Goal: Task Accomplishment & Management: Complete application form

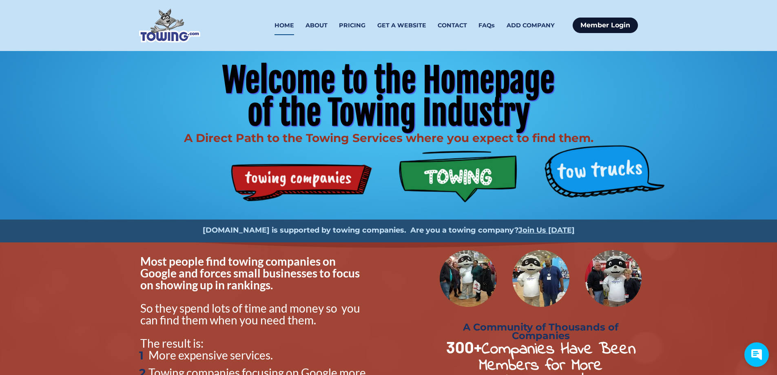
click at [600, 24] on link "Member Login" at bounding box center [604, 25] width 65 height 15
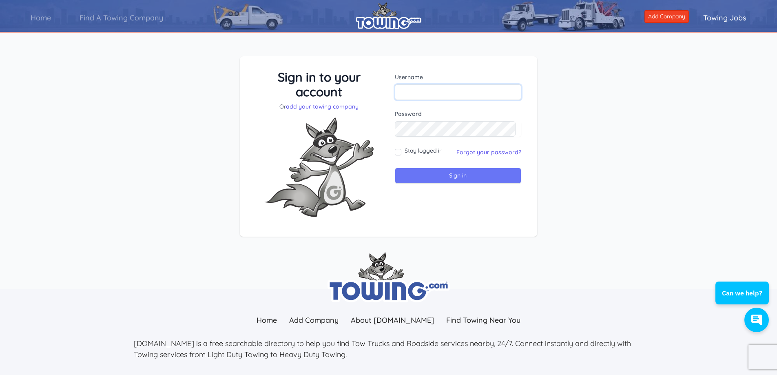
type input "Upmansto16613"
click at [448, 174] on input "Sign in" at bounding box center [458, 176] width 127 height 16
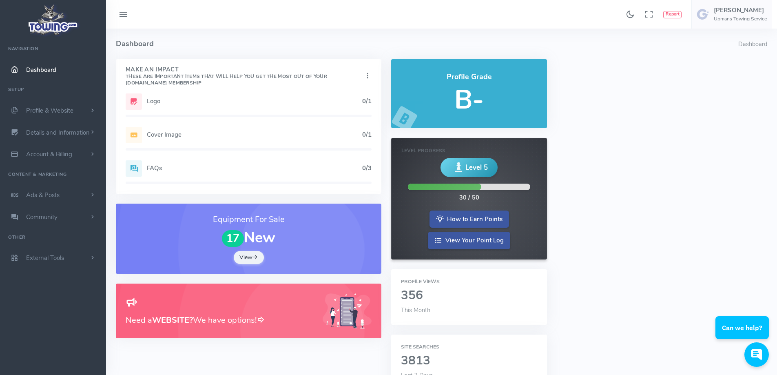
click at [146, 99] on div "Logo 0/1" at bounding box center [249, 101] width 246 height 16
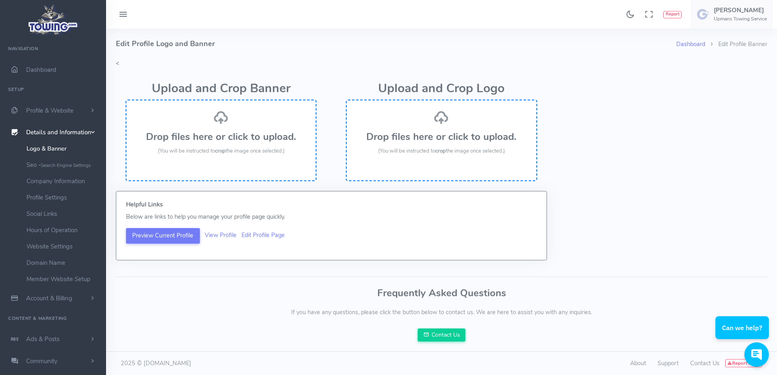
click at [226, 125] on div "Drop files here or click to upload. (You will be instructed to crop the image o…" at bounding box center [221, 133] width 173 height 46
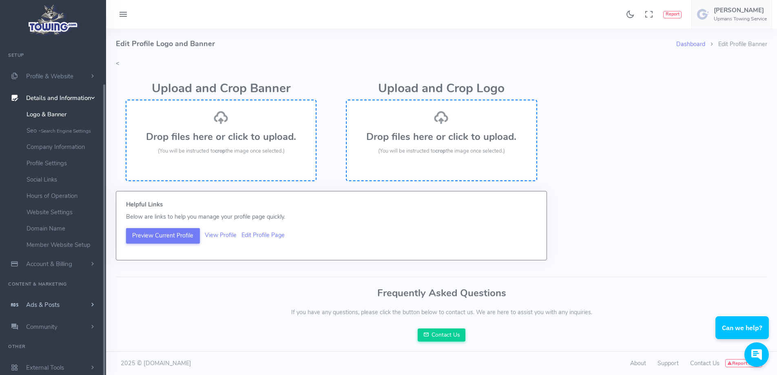
scroll to position [50, 0]
click at [34, 302] on span "Ads & Posts" at bounding box center [42, 304] width 33 height 8
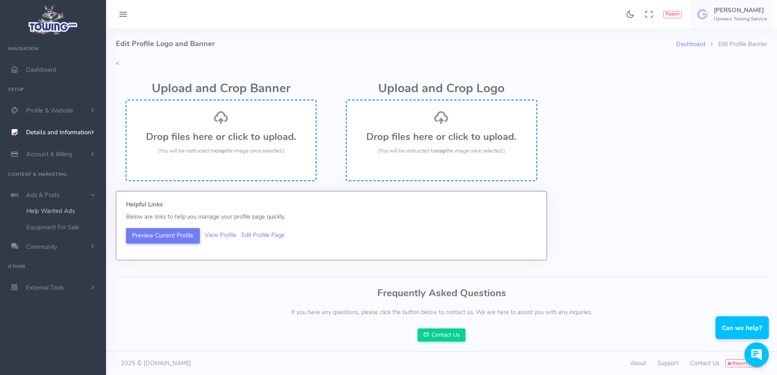
click at [58, 216] on link "Help Wanted Ads" at bounding box center [63, 211] width 86 height 16
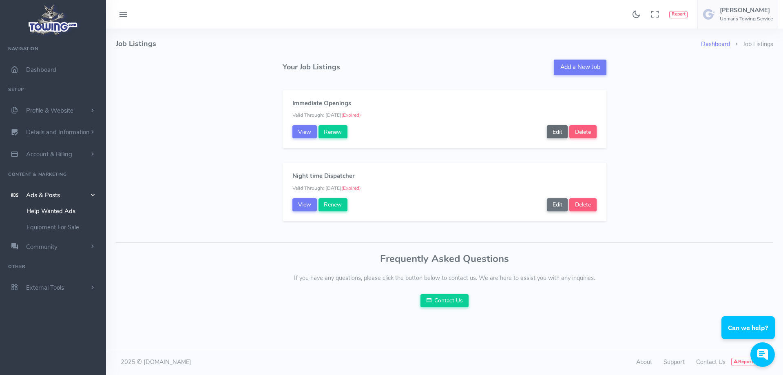
click at [557, 132] on link "Edit" at bounding box center [557, 131] width 21 height 13
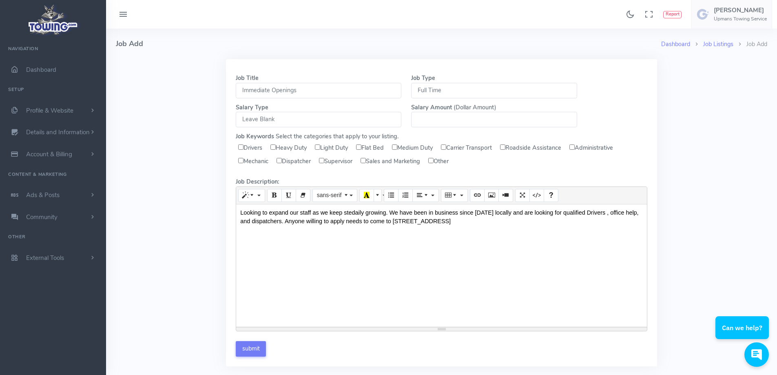
drag, startPoint x: 305, startPoint y: 88, endPoint x: 227, endPoint y: 93, distance: 77.6
click at [227, 93] on div "Job Title Immediate Openings Job Type Full Time Part Time Contractor Temporary …" at bounding box center [441, 212] width 431 height 307
click at [177, 161] on div "Job Title Immediate Openings Job Type Full Time Part Time Contractor Temporary …" at bounding box center [441, 217] width 661 height 317
drag, startPoint x: 469, startPoint y: 224, endPoint x: 216, endPoint y: 214, distance: 253.3
click at [216, 214] on div "Job Title Immediate Openings Job Type Full Time Part Time Contractor Temporary …" at bounding box center [441, 217] width 661 height 317
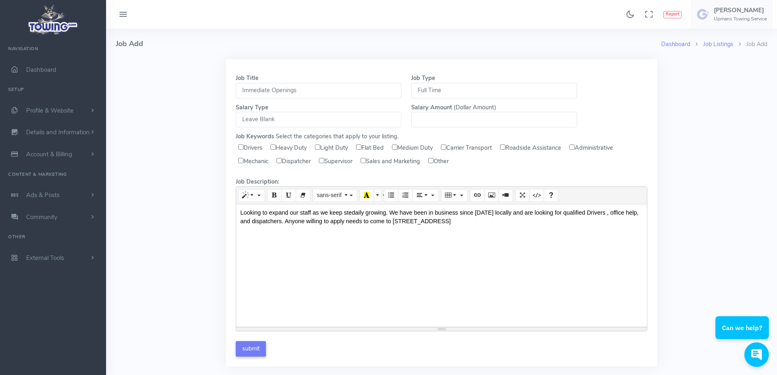
click at [519, 238] on div "Looking to expand our staff as we keep stedaily growing. We have been in busine…" at bounding box center [441, 265] width 410 height 122
drag, startPoint x: 481, startPoint y: 221, endPoint x: 224, endPoint y: 209, distance: 257.9
click at [224, 209] on div "Job Title Immediate Openings Job Type Full Time Part Time Contractor Temporary …" at bounding box center [441, 217] width 441 height 317
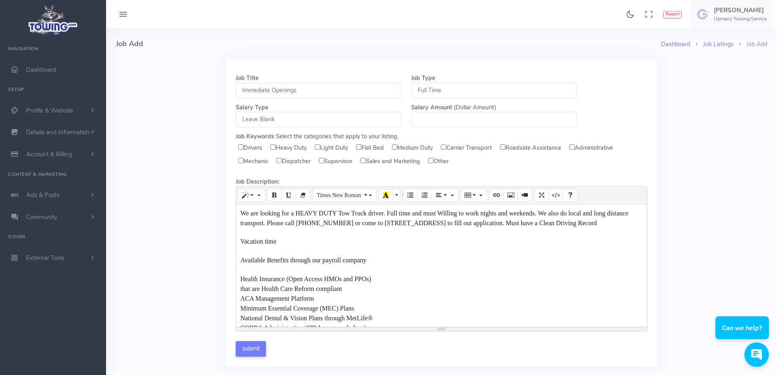
drag, startPoint x: 312, startPoint y: 92, endPoint x: 193, endPoint y: 104, distance: 119.2
click at [193, 104] on div "Job Title Immediate Openings Job Type Full Time Part Time Contractor Temporary …" at bounding box center [441, 217] width 661 height 317
type input "h"
type input "Heavy driver needed"
click at [241, 150] on label "Drivers" at bounding box center [250, 148] width 29 height 12
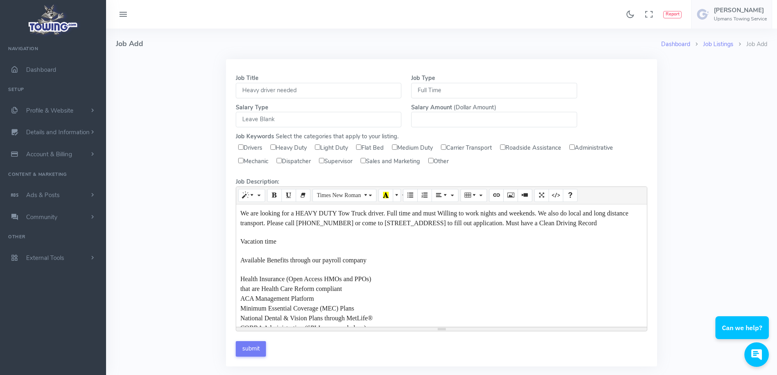
click at [241, 150] on input "Drivers" at bounding box center [240, 146] width 5 height 5
checkbox input "true"
click at [276, 148] on input "Heavy Duty" at bounding box center [272, 146] width 5 height 5
checkbox input "true"
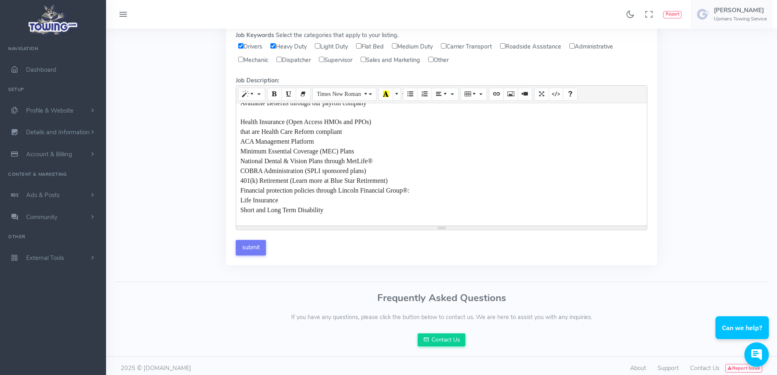
scroll to position [107, 0]
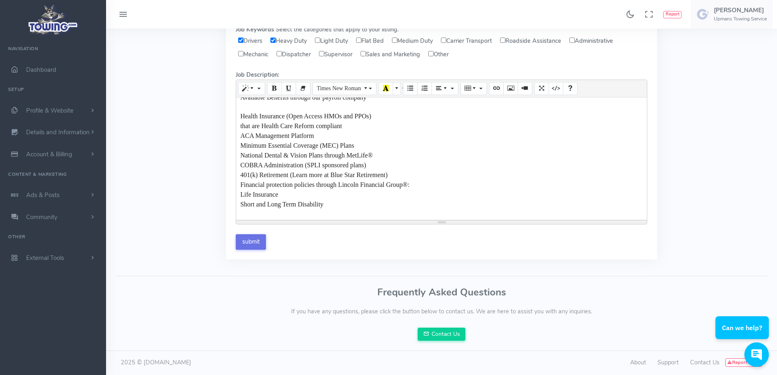
click at [257, 245] on input "submit" at bounding box center [251, 241] width 30 height 15
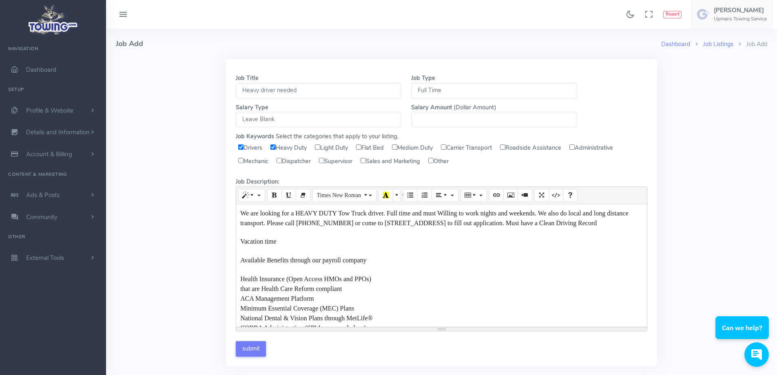
scroll to position [56, 0]
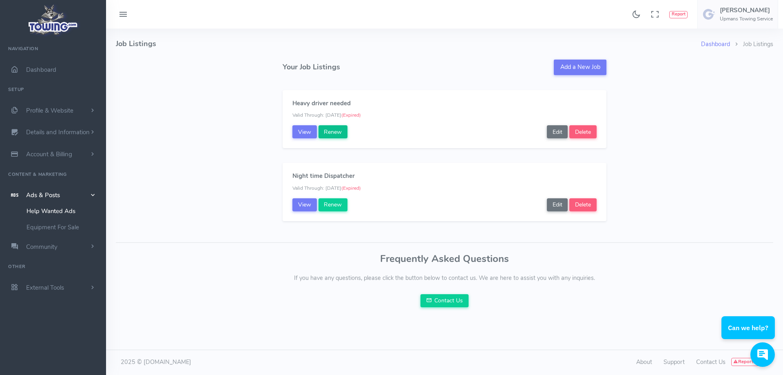
click at [338, 134] on link "Renew" at bounding box center [332, 131] width 29 height 13
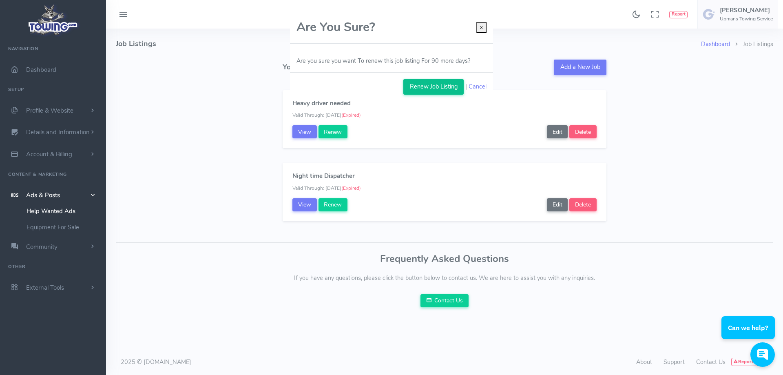
click at [430, 87] on link "Renew Job Listing" at bounding box center [433, 86] width 60 height 15
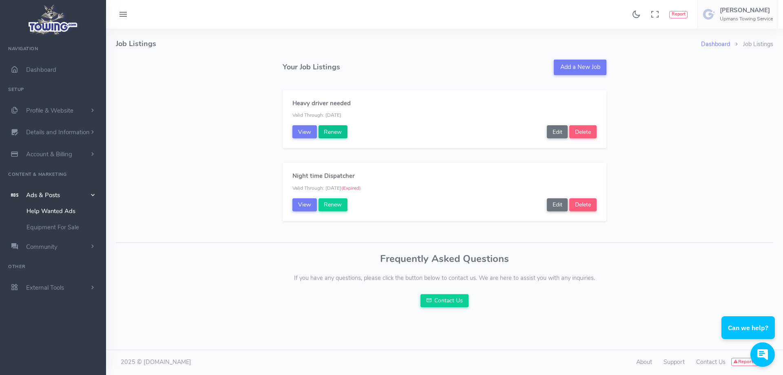
click at [335, 133] on link "Renew" at bounding box center [332, 131] width 29 height 13
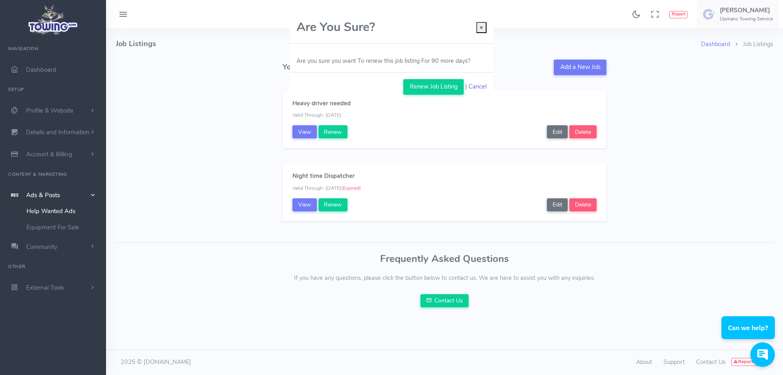
click at [485, 84] on link "Cancel" at bounding box center [477, 86] width 18 height 9
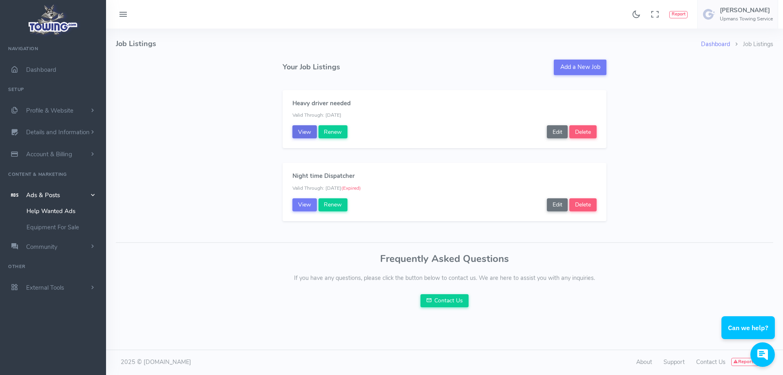
click at [309, 134] on link "View" at bounding box center [304, 131] width 24 height 13
